Goal: Check status: Check status

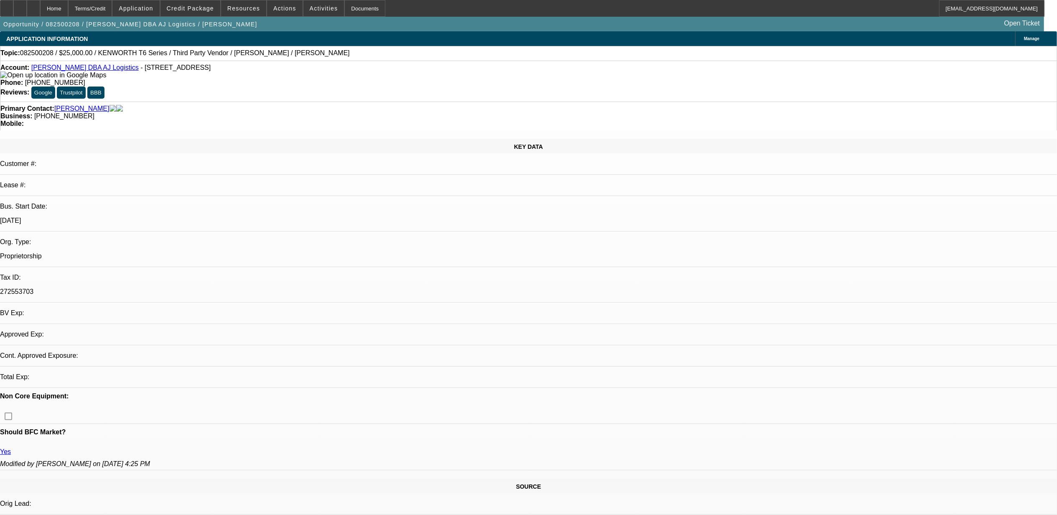
select select "0"
select select "2"
select select "0.1"
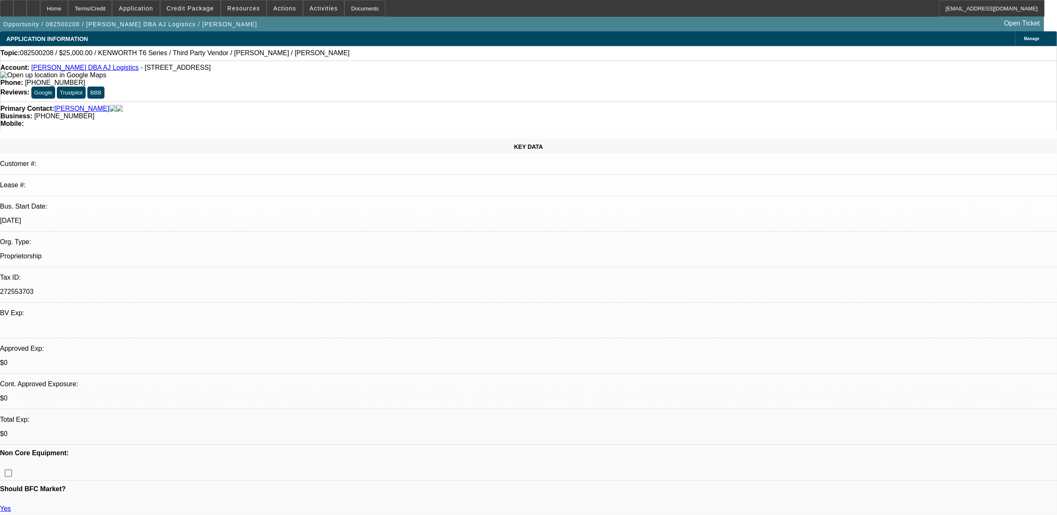
select select "1"
select select "2"
select select "4"
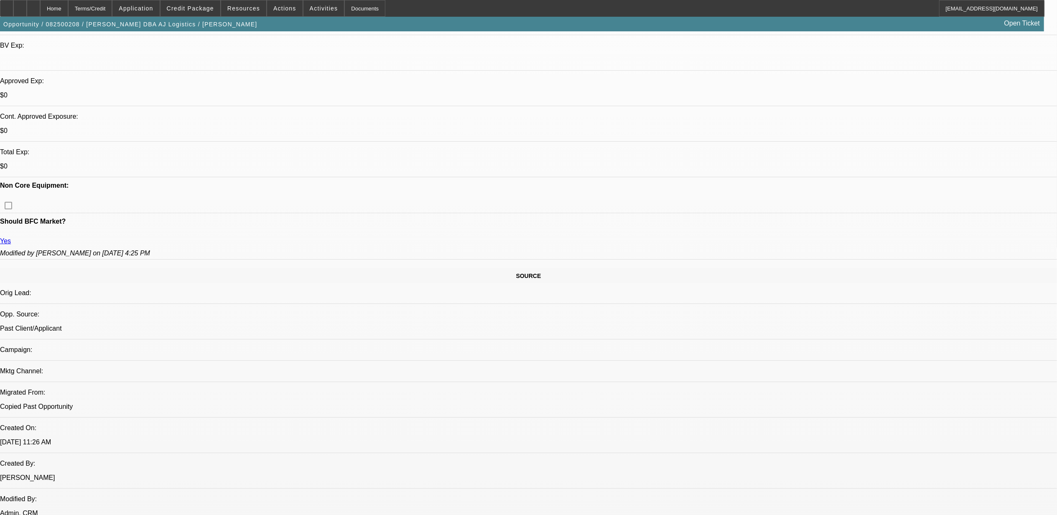
scroll to position [278, 0]
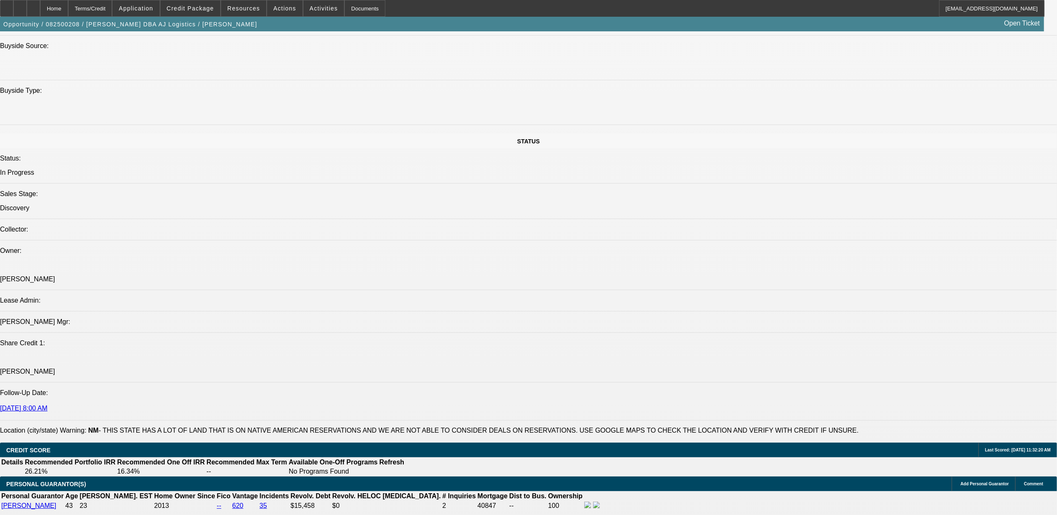
scroll to position [669, 0]
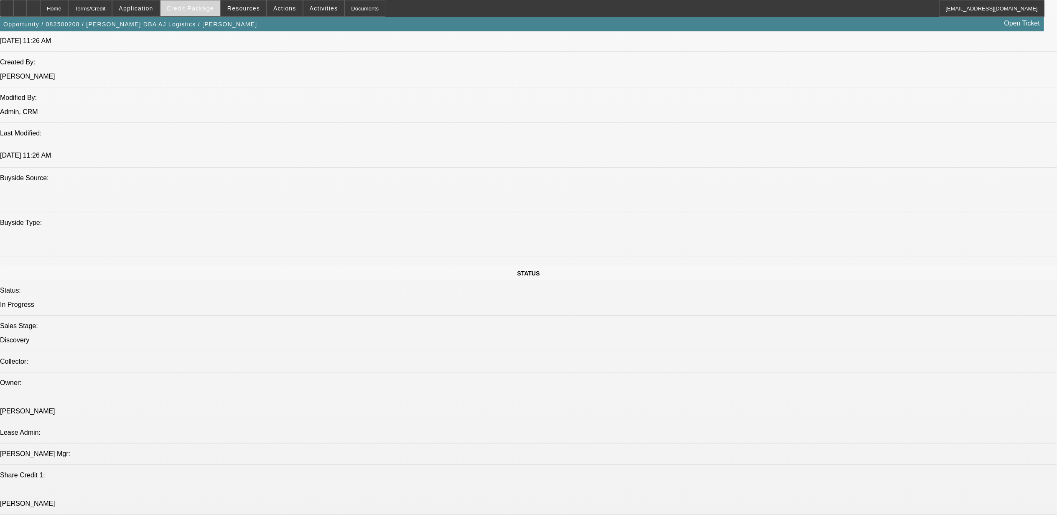
click at [210, 10] on span "Credit Package" at bounding box center [190, 8] width 47 height 7
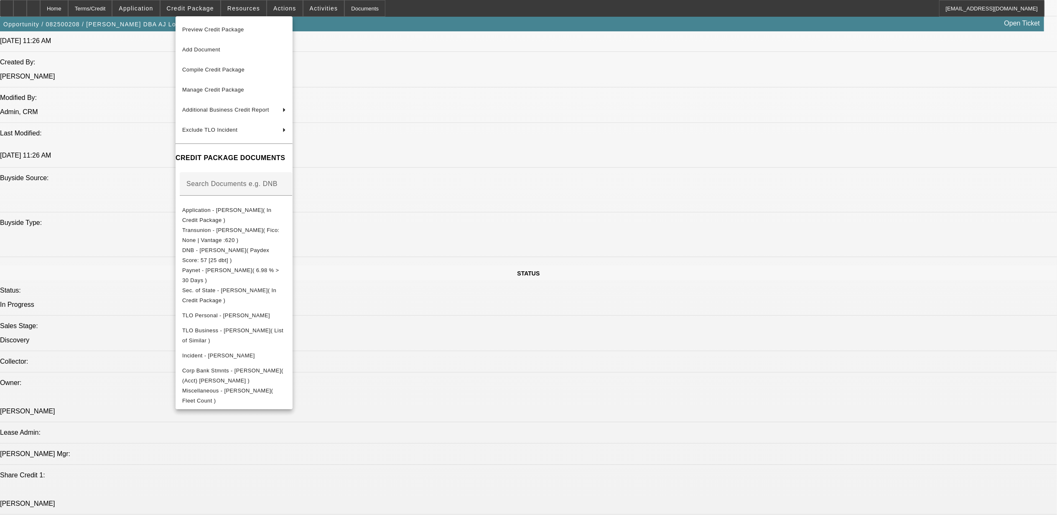
click at [666, 303] on div at bounding box center [528, 257] width 1057 height 515
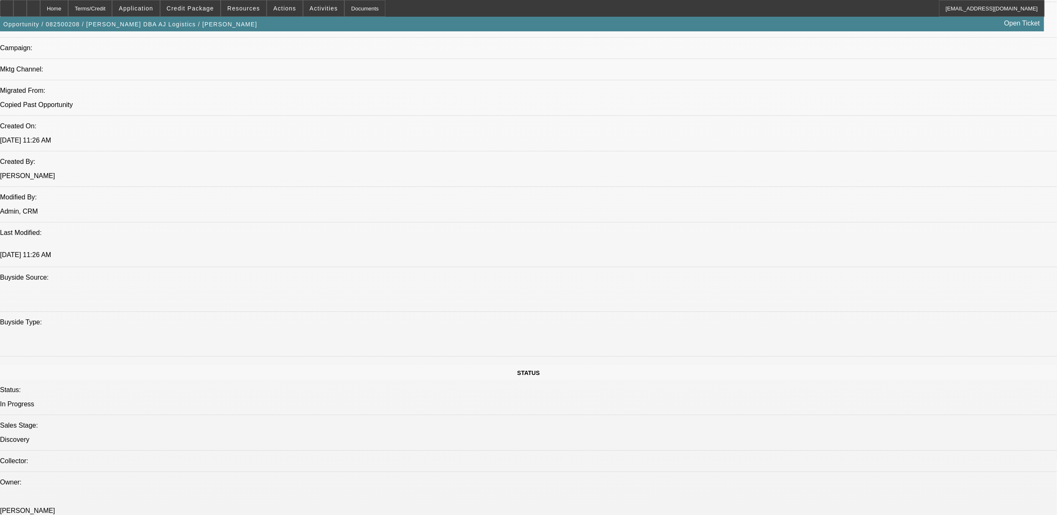
scroll to position [557, 0]
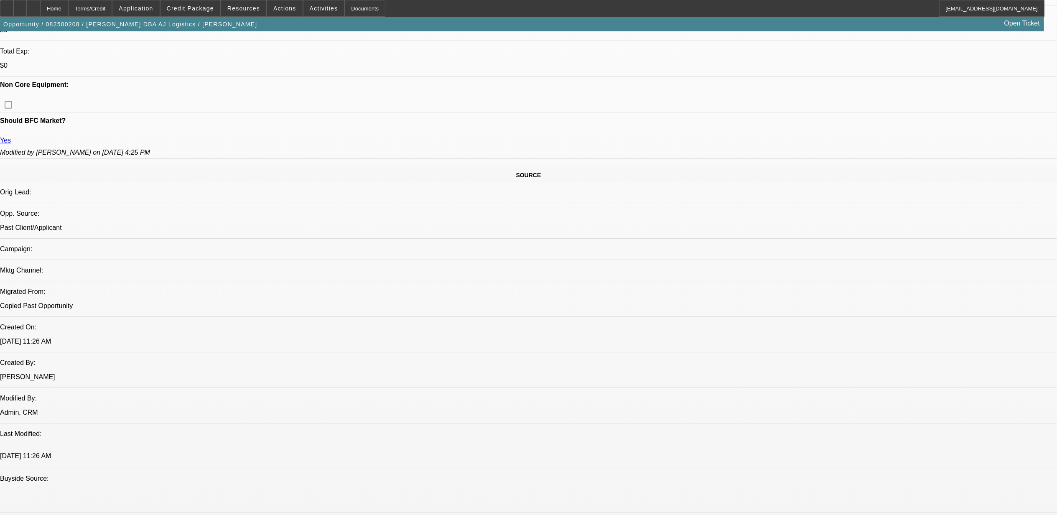
scroll to position [334, 0]
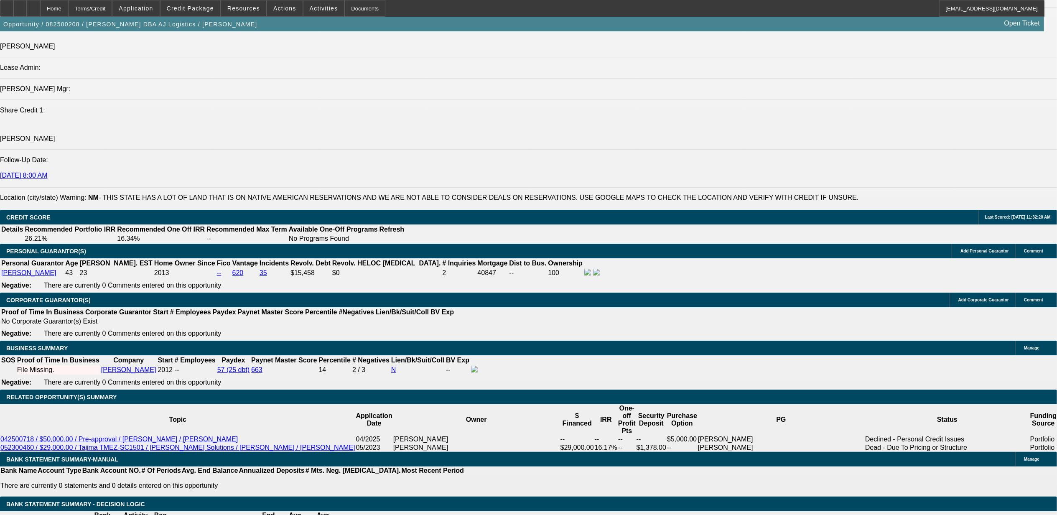
scroll to position [1059, 0]
